Goal: Information Seeking & Learning: Learn about a topic

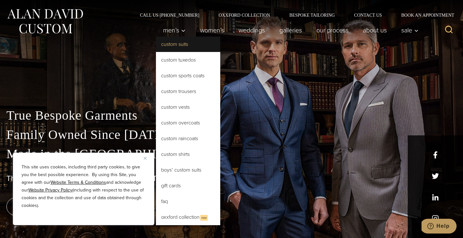
click at [184, 46] on link "Custom Suits" at bounding box center [188, 44] width 64 height 15
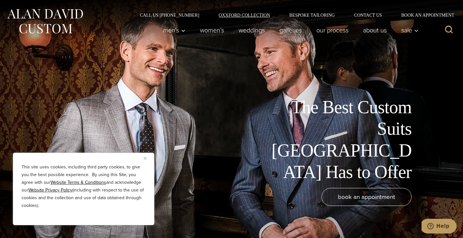
click at [264, 15] on link "Oxxford Collection" at bounding box center [244, 15] width 71 height 4
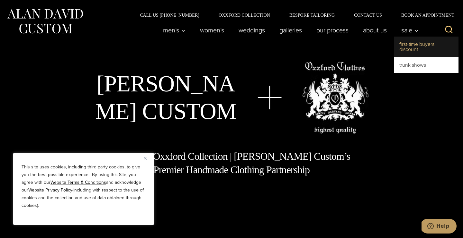
click at [401, 52] on link "First-Time Buyers Discount" at bounding box center [426, 47] width 64 height 21
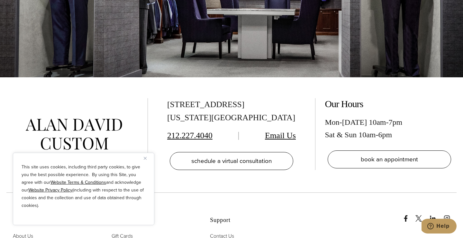
scroll to position [1272, 0]
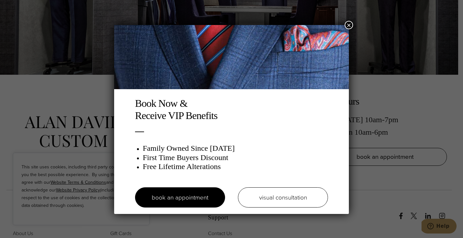
click at [349, 22] on button "×" at bounding box center [349, 25] width 8 height 8
